Goal: Information Seeking & Learning: Learn about a topic

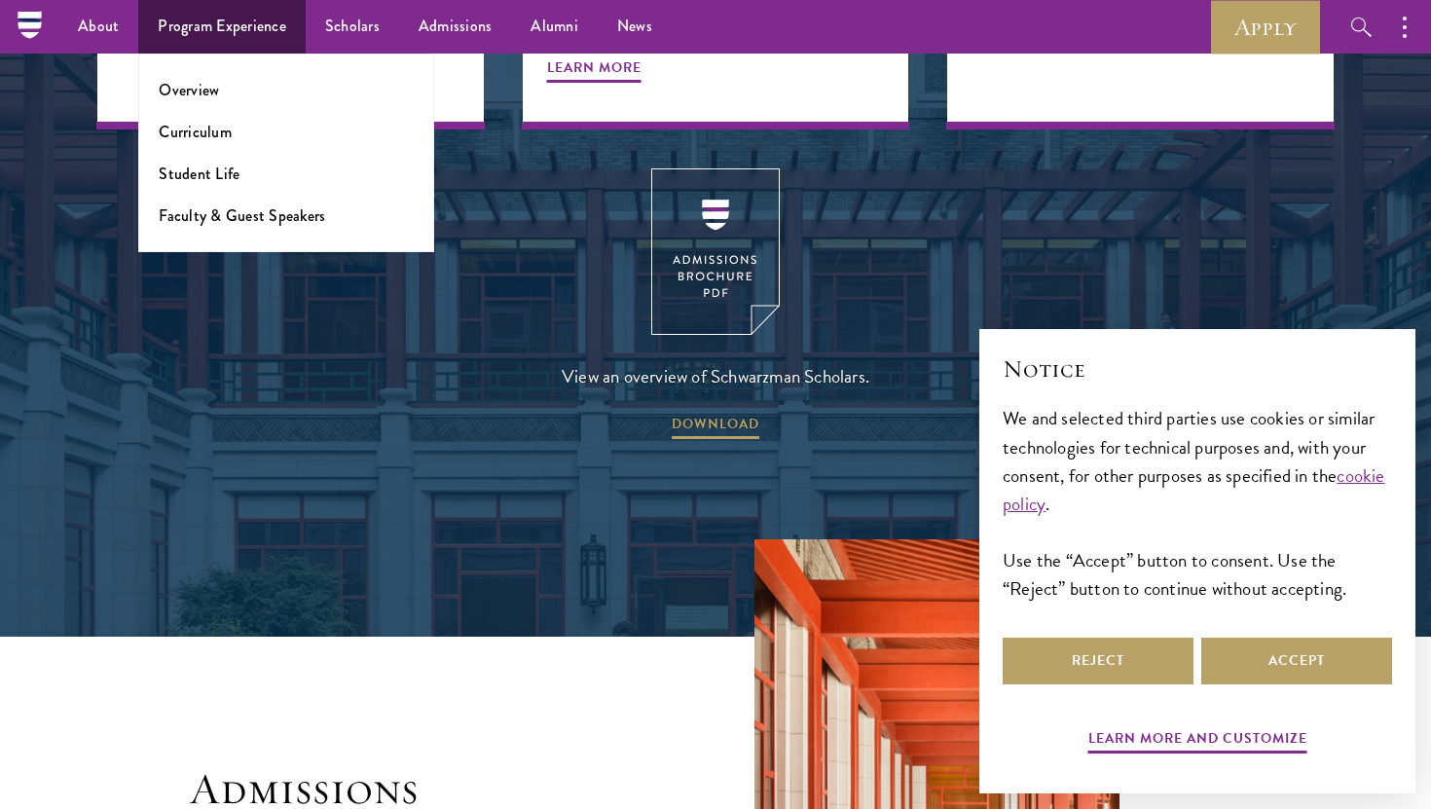
scroll to position [2620, 0]
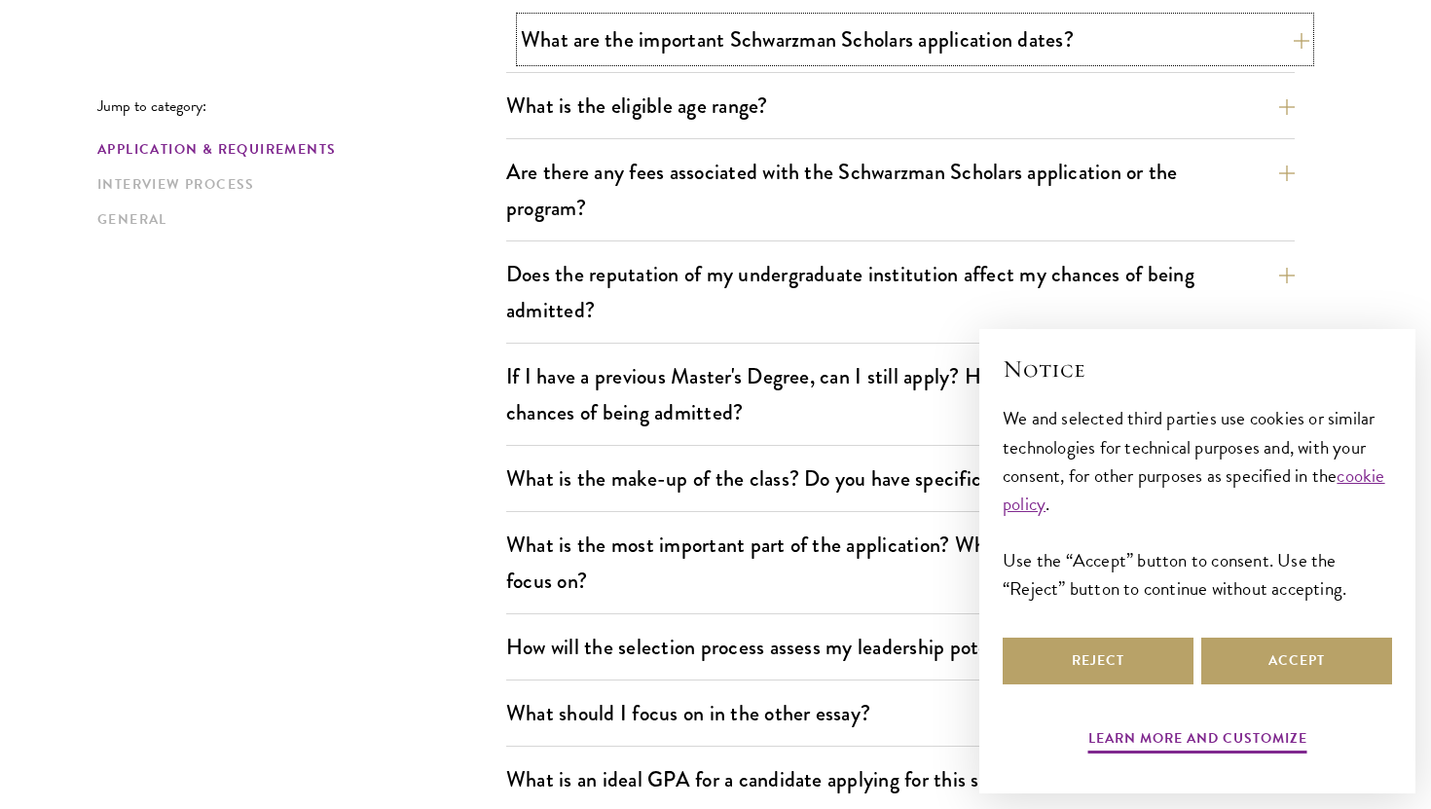
click at [601, 47] on button "What are the important Schwarzman Scholars application dates?" at bounding box center [915, 40] width 789 height 44
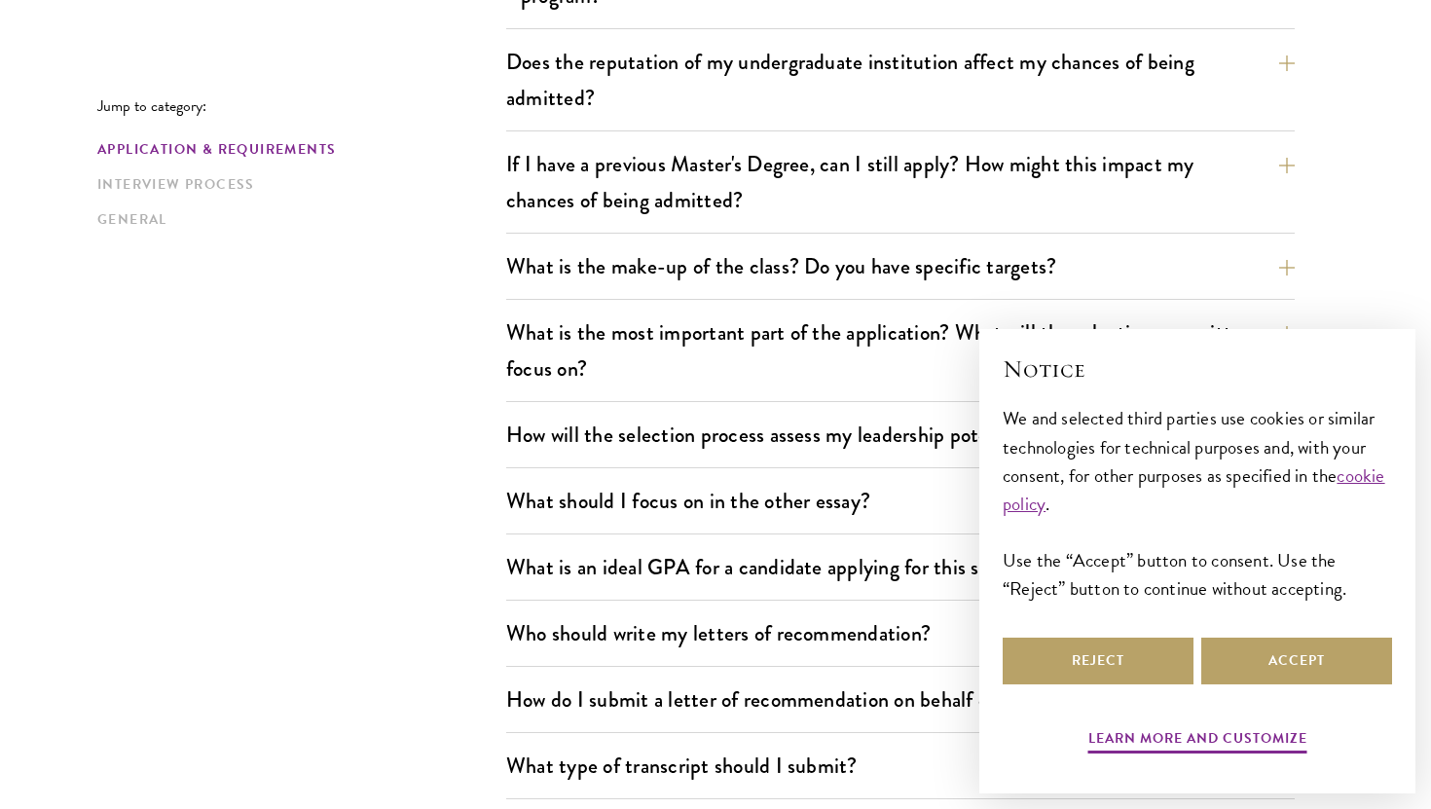
scroll to position [1423, 0]
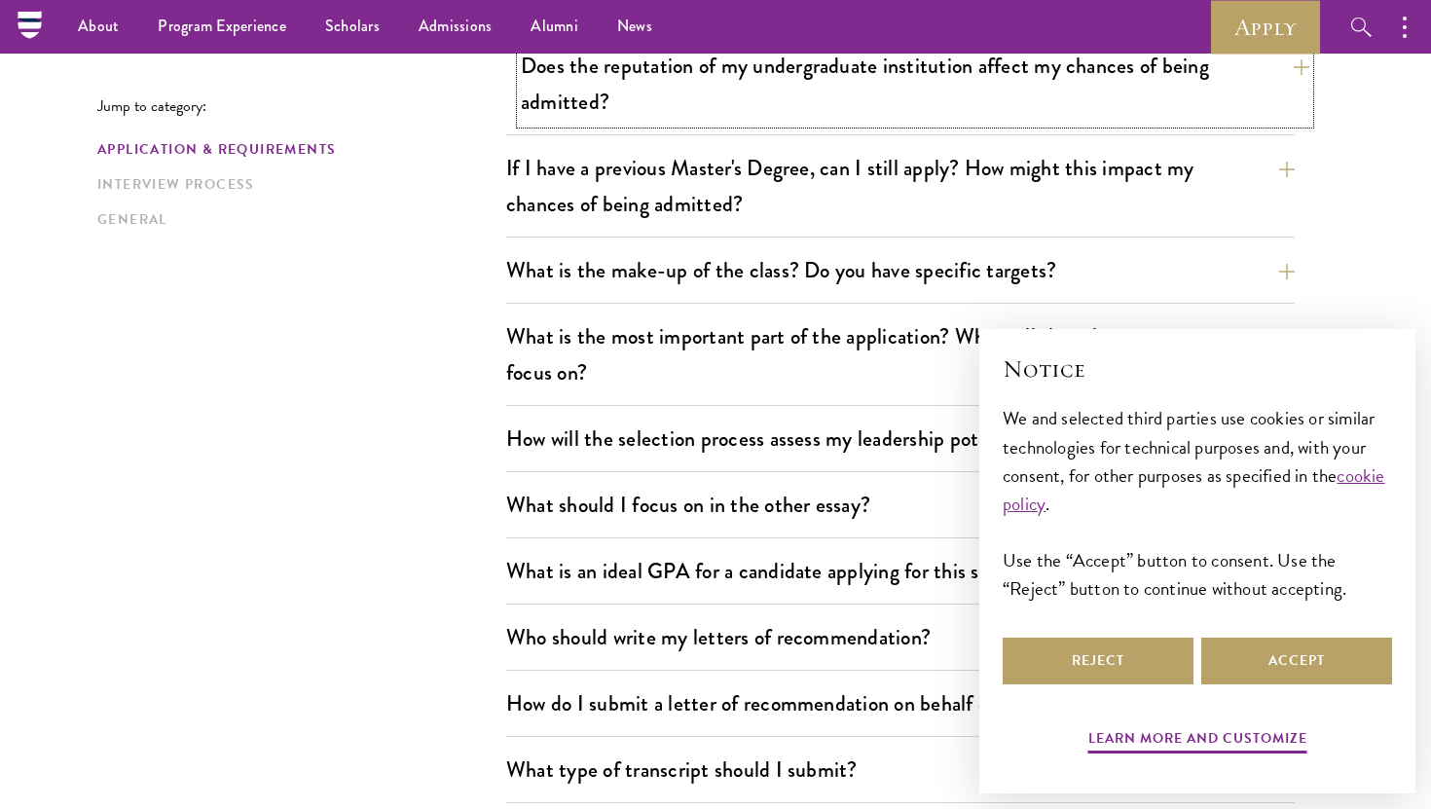
click at [610, 91] on button "Does the reputation of my undergraduate institution affect my chances of being …" at bounding box center [915, 84] width 789 height 80
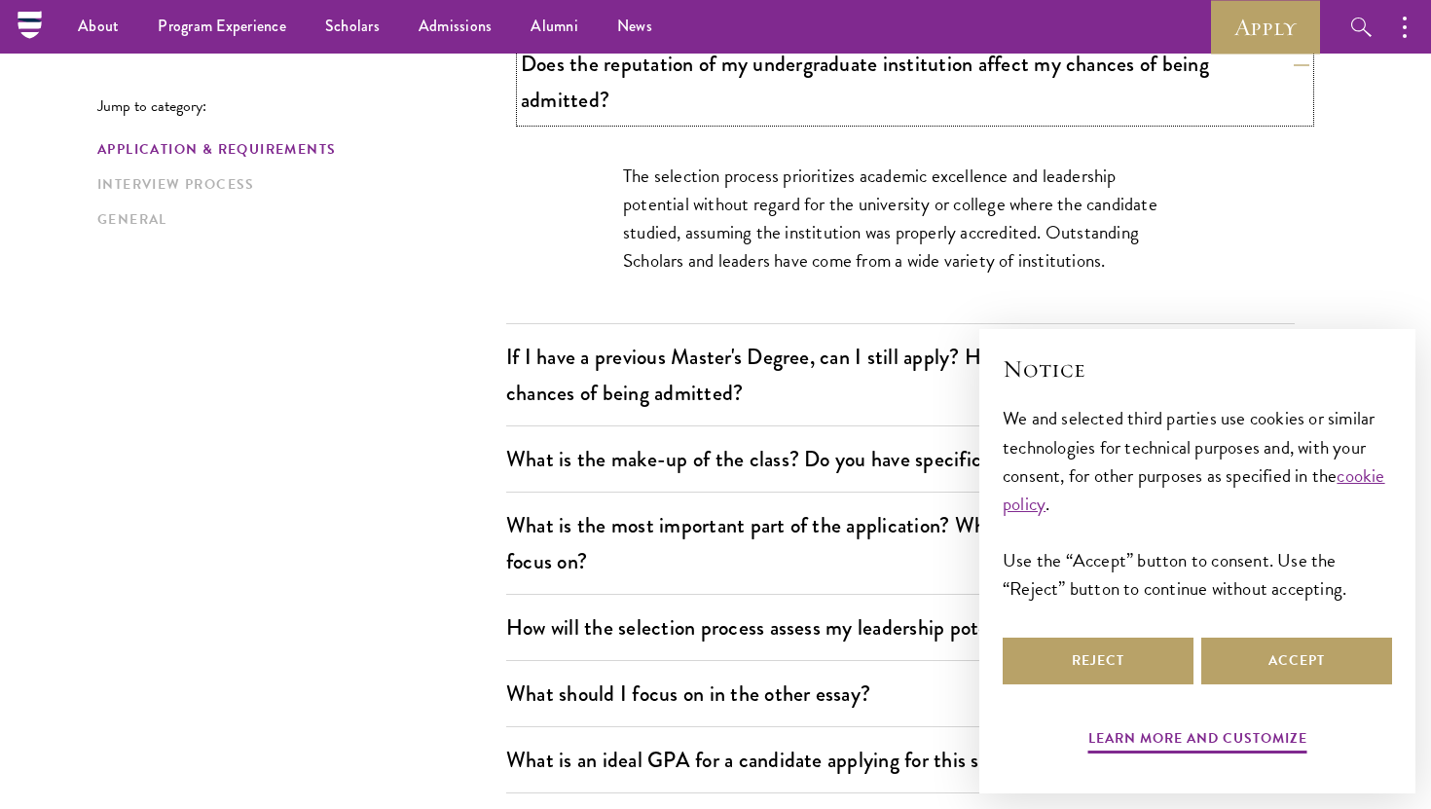
scroll to position [845, 0]
click at [610, 91] on button "Does the reputation of my undergraduate institution affect my chances of being …" at bounding box center [915, 84] width 789 height 80
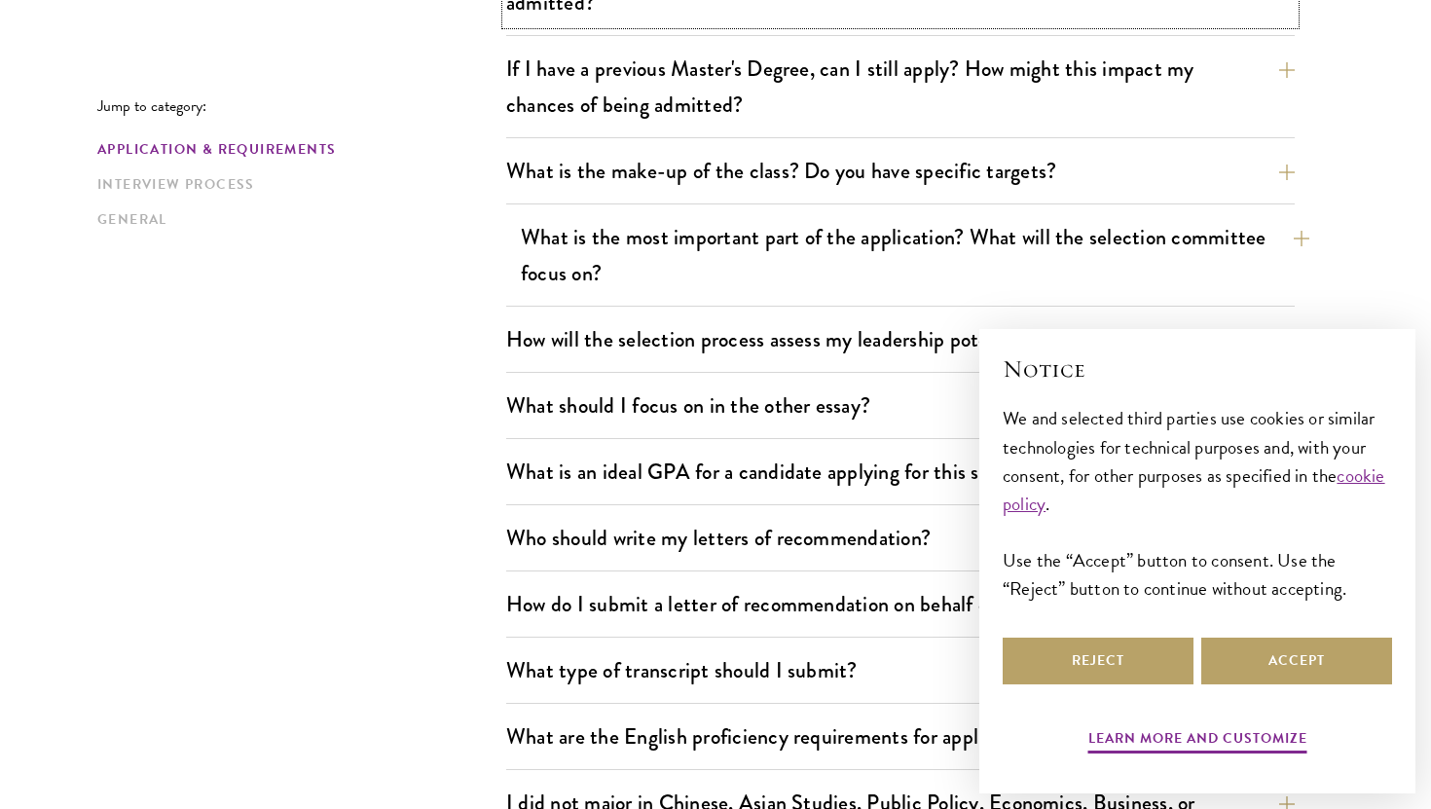
scroll to position [945, 0]
click at [638, 247] on button "What is the most important part of the application? What will the selection com…" at bounding box center [915, 254] width 789 height 80
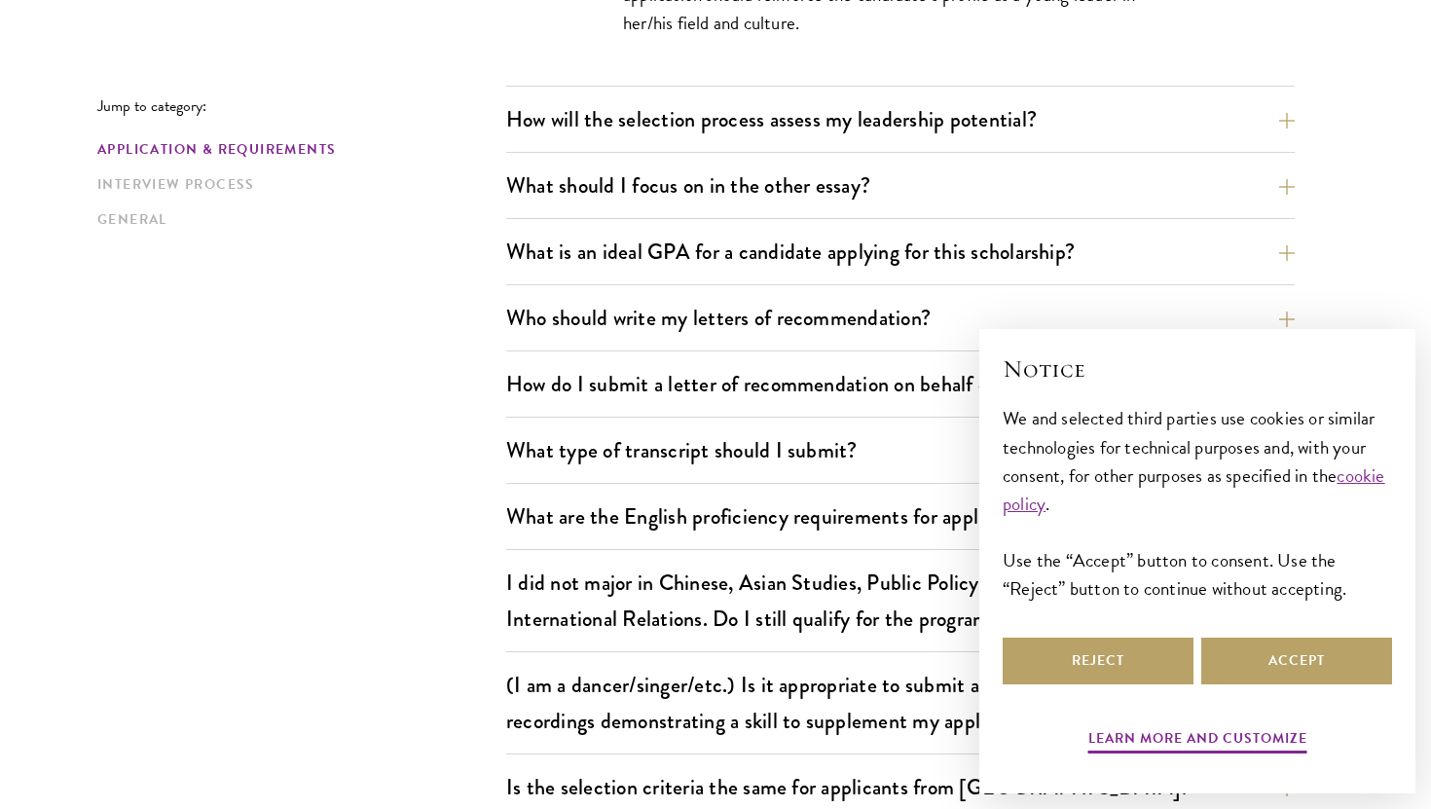
scroll to position [1450, 0]
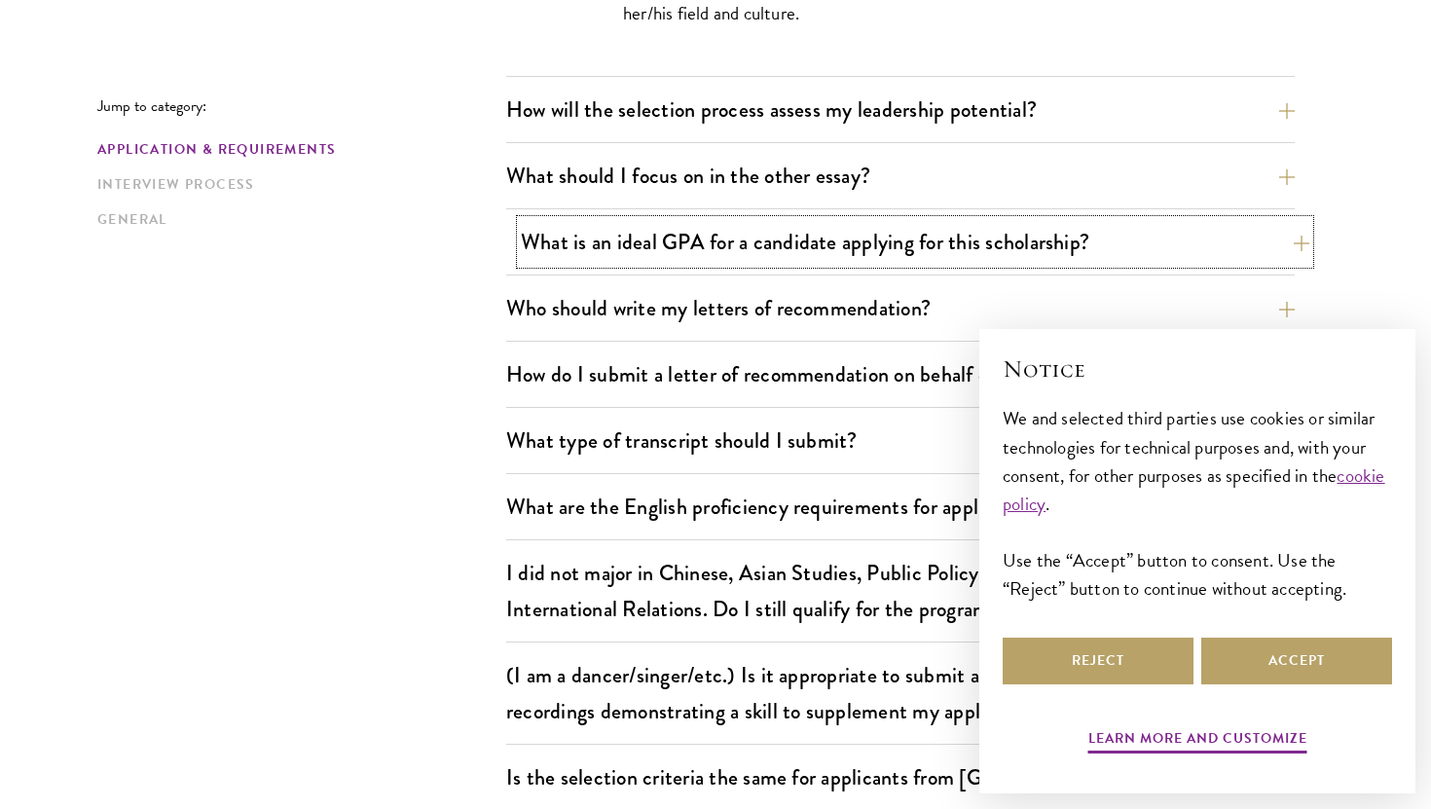
click at [638, 240] on button "What is an ideal GPA for a candidate applying for this scholarship?" at bounding box center [915, 242] width 789 height 44
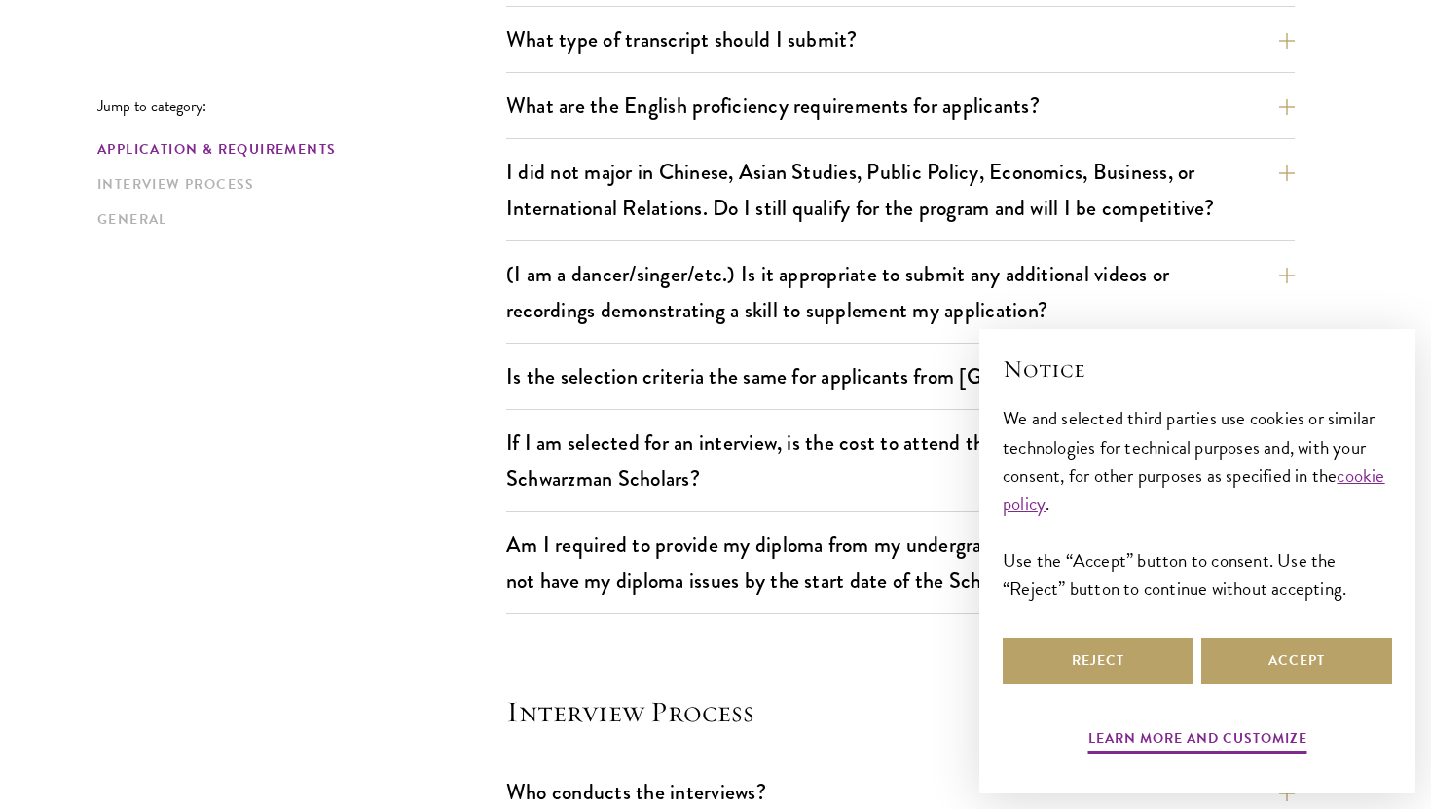
scroll to position [1909, 0]
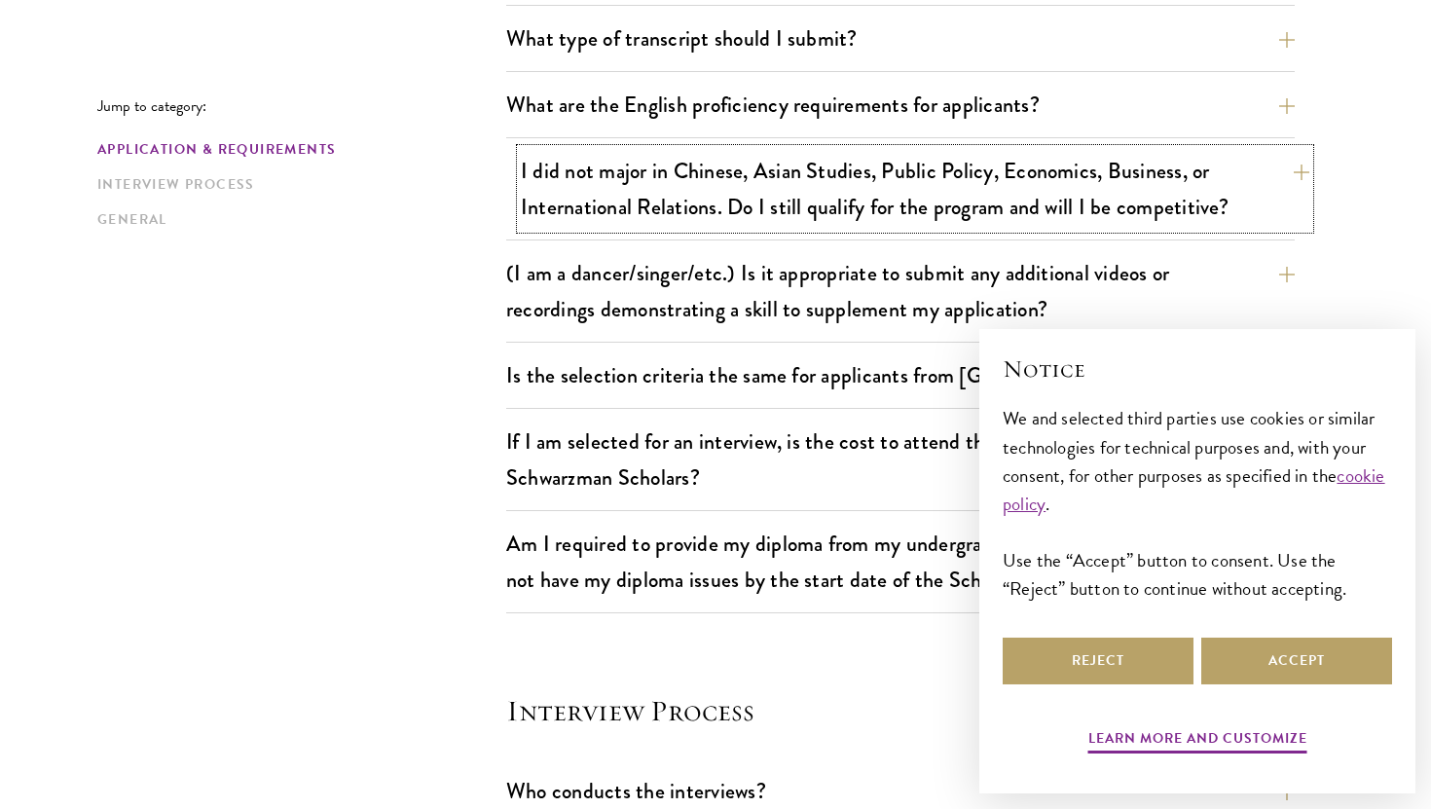
click at [625, 192] on button "I did not major in Chinese, Asian Studies, Public Policy, Economics, Business, …" at bounding box center [915, 189] width 789 height 80
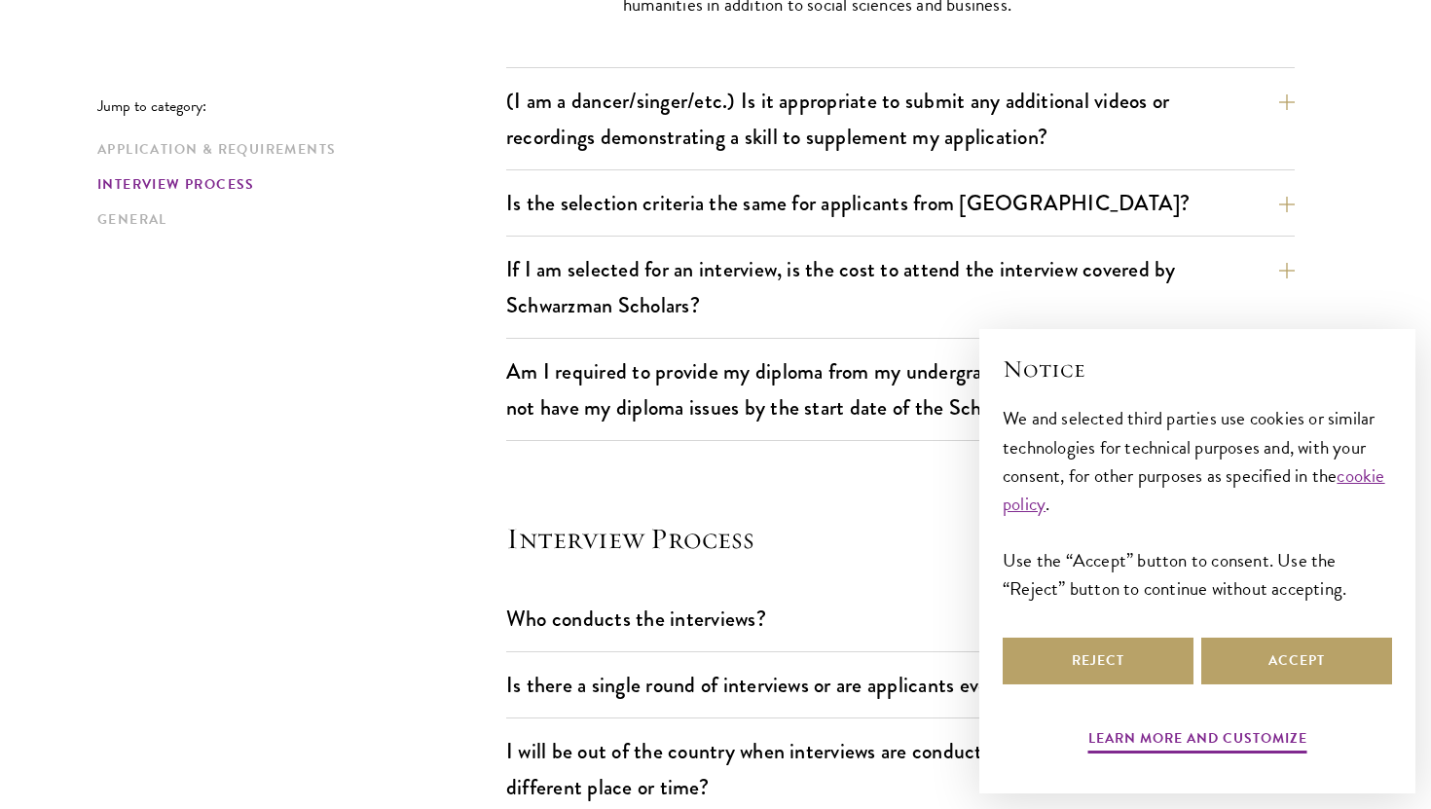
scroll to position [2081, 0]
click at [700, 285] on button "If I am selected for an interview, is the cost to attend the interview covered …" at bounding box center [915, 288] width 789 height 80
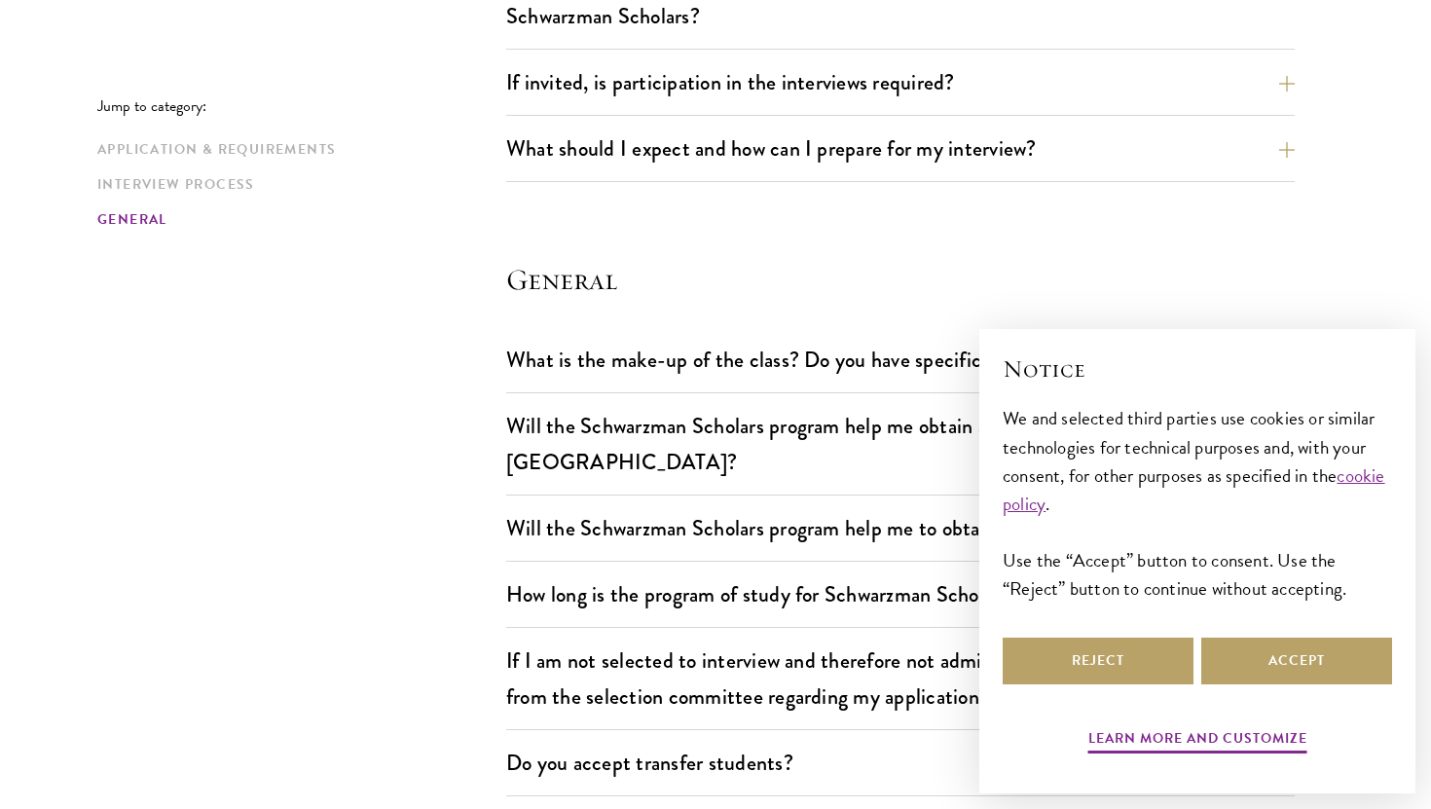
scroll to position [2761, 0]
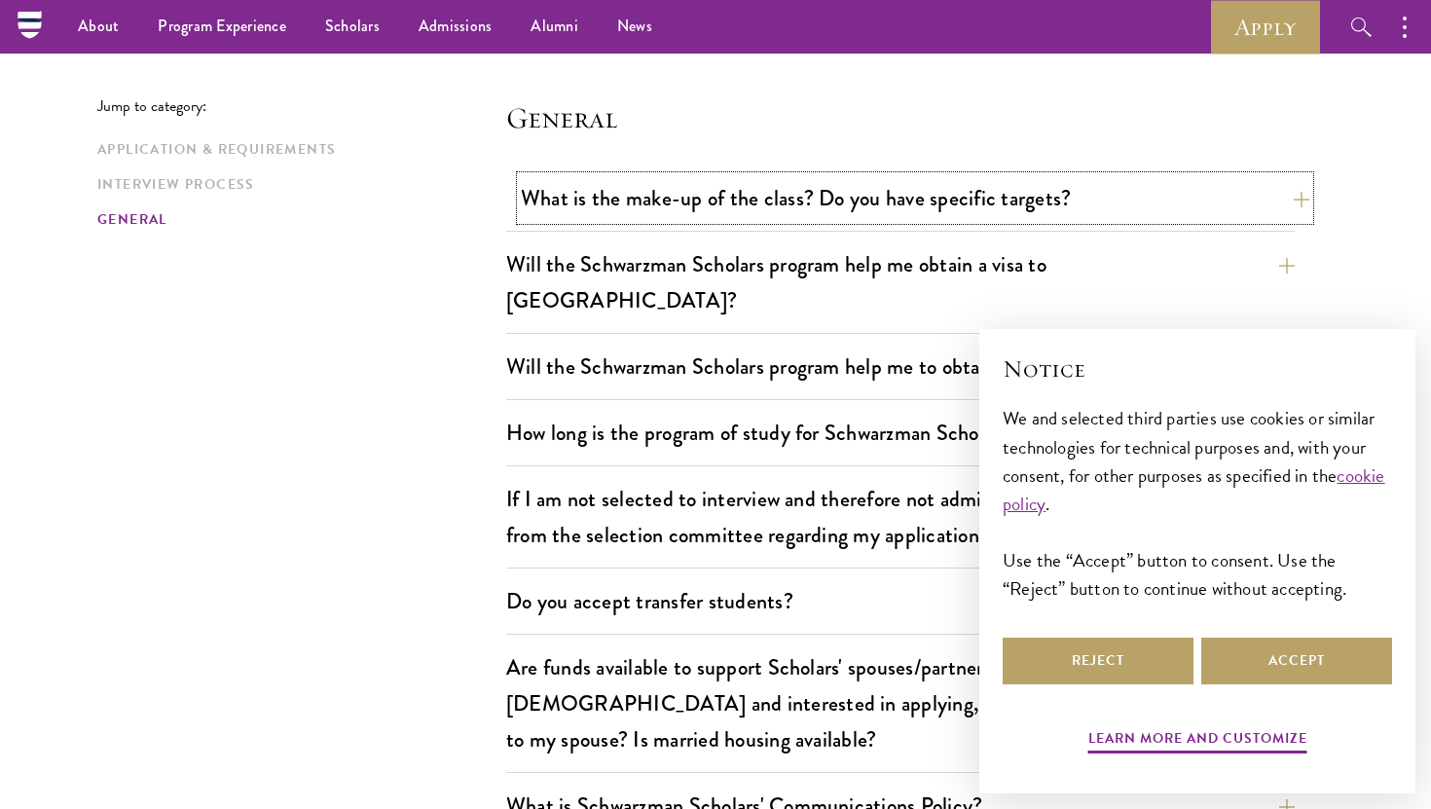
click at [653, 202] on button "What is the make-up of the class? Do you have specific targets?" at bounding box center [915, 198] width 789 height 44
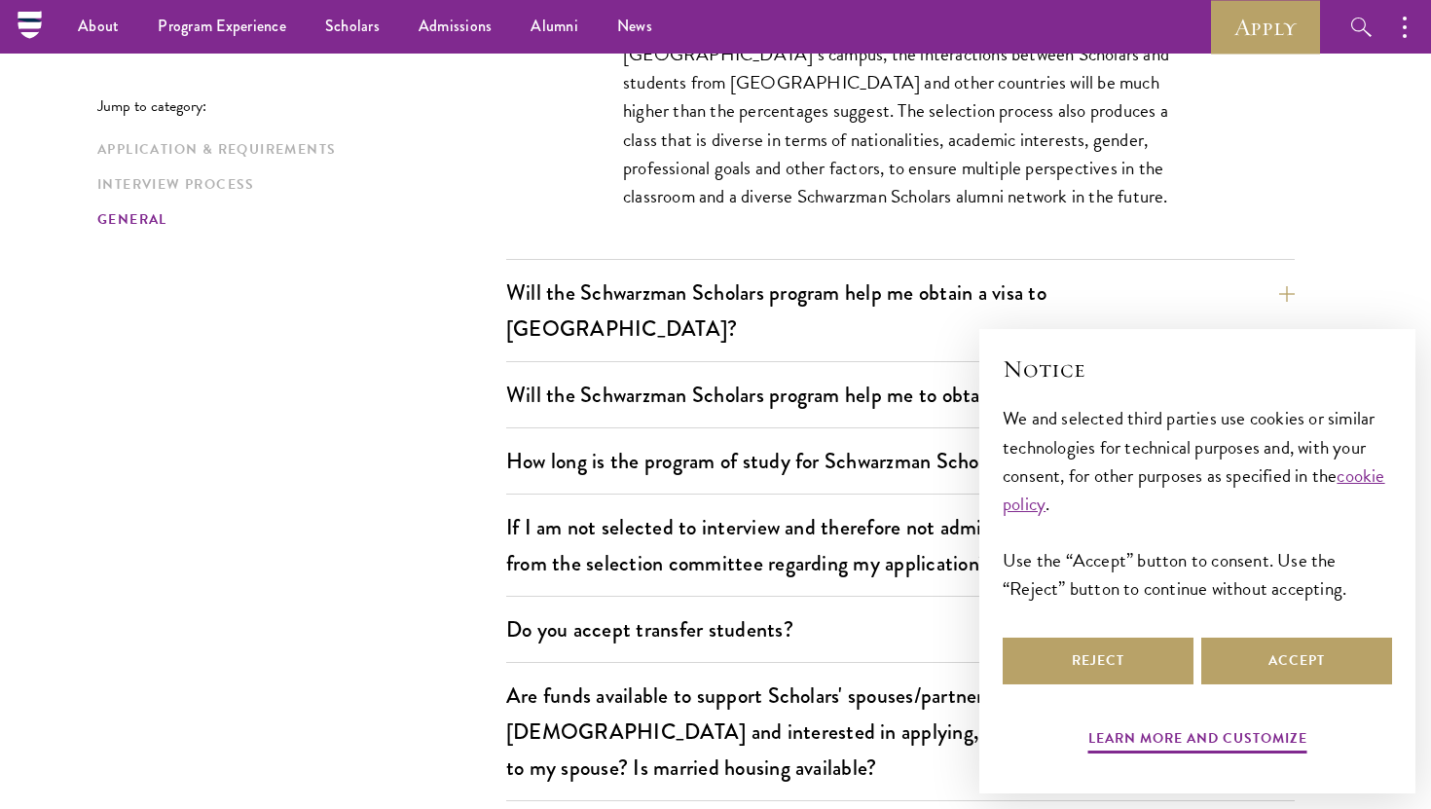
scroll to position [3144, 0]
